Goal: Navigation & Orientation: Find specific page/section

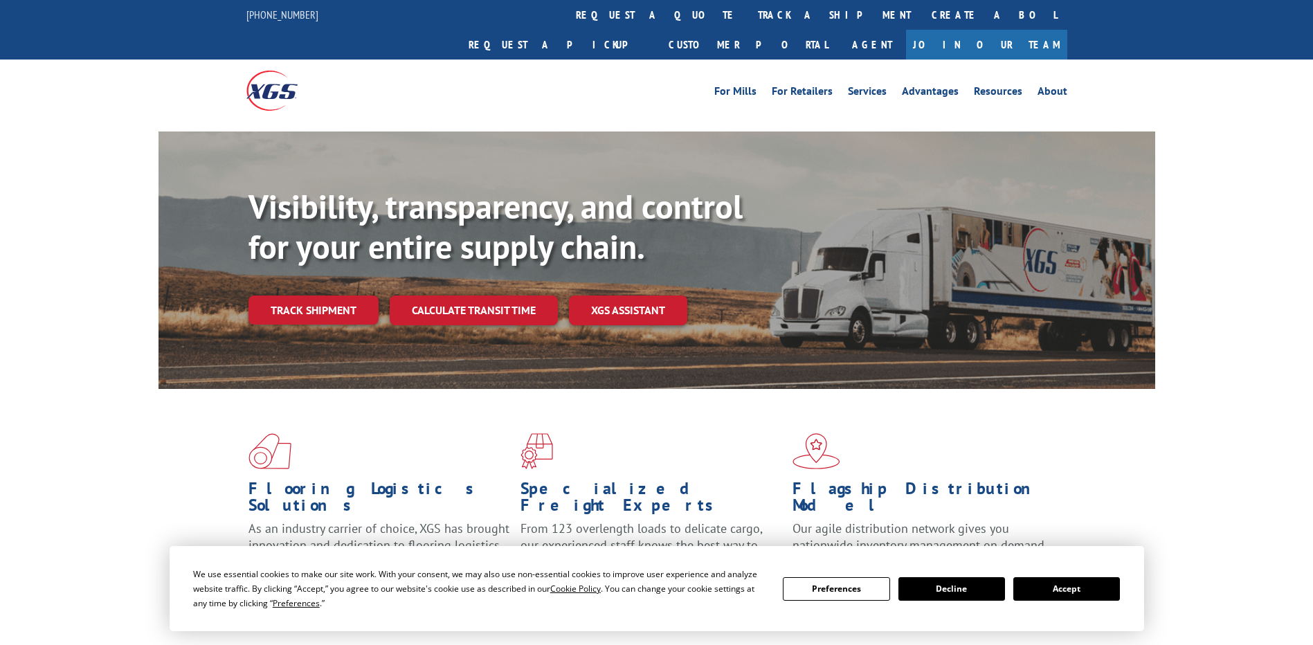
click at [1032, 30] on link "Join Our Team" at bounding box center [986, 45] width 161 height 30
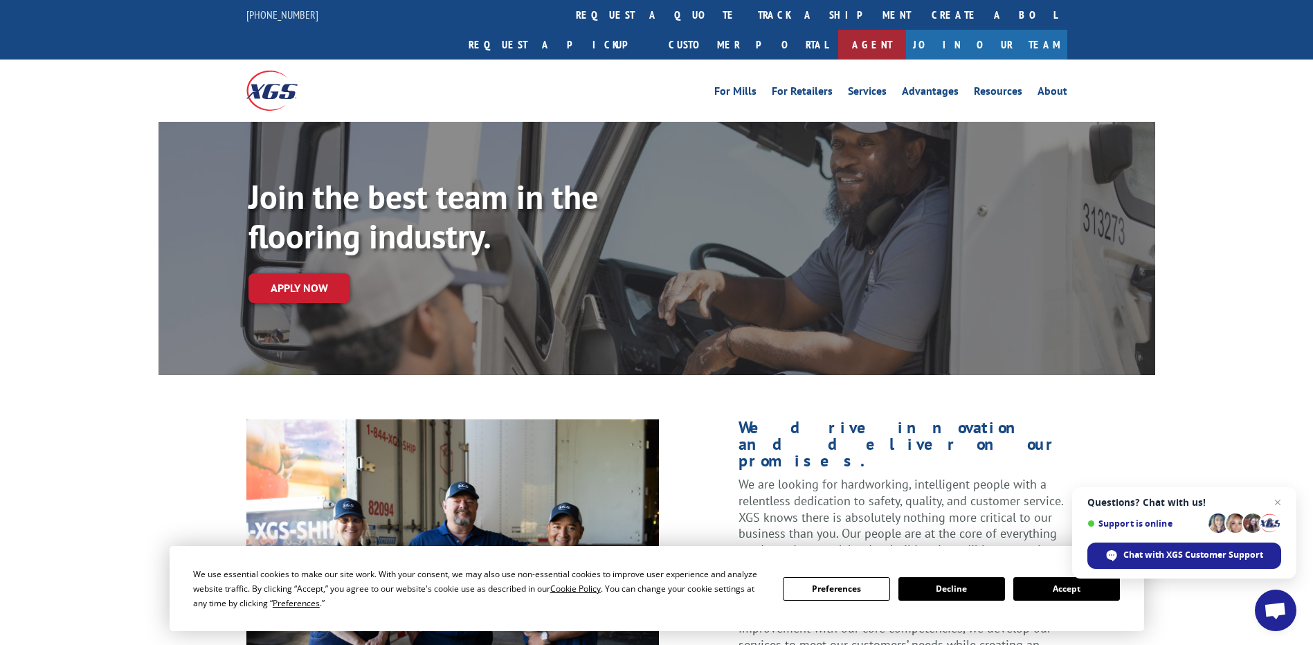
click at [906, 30] on link "Agent" at bounding box center [872, 45] width 68 height 30
click at [838, 30] on link "Customer Portal" at bounding box center [748, 45] width 180 height 30
